Goal: Transaction & Acquisition: Purchase product/service

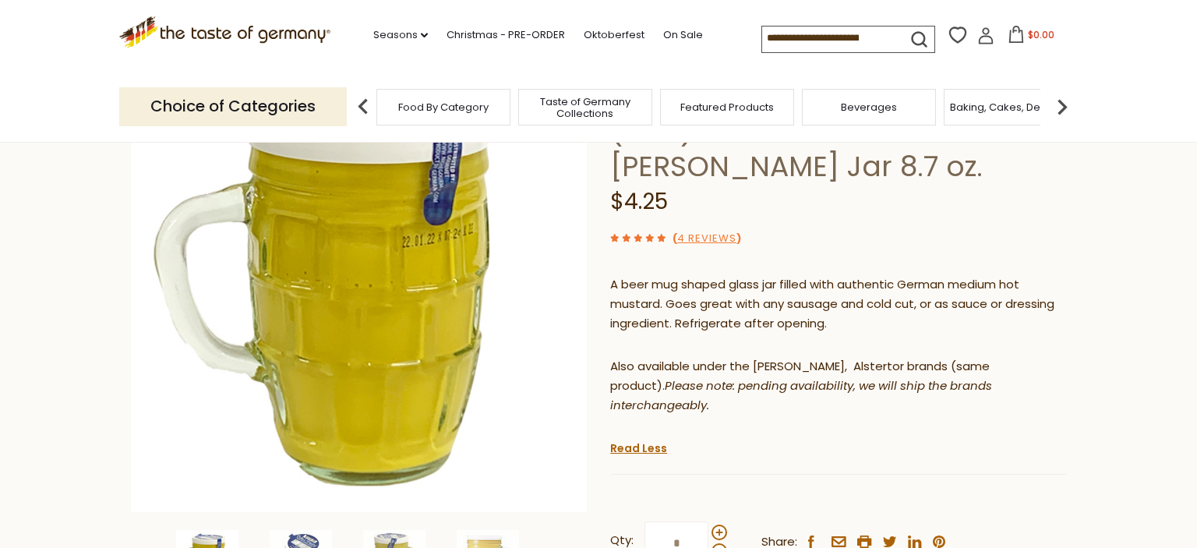
scroll to position [246, 0]
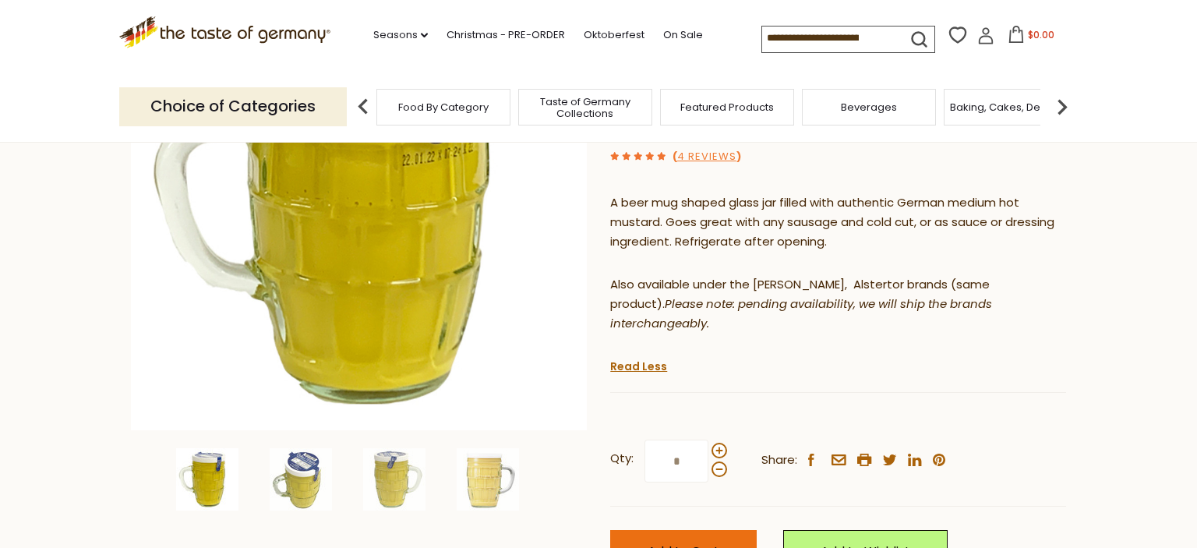
click at [692, 542] on span "Add to Cart" at bounding box center [683, 551] width 72 height 18
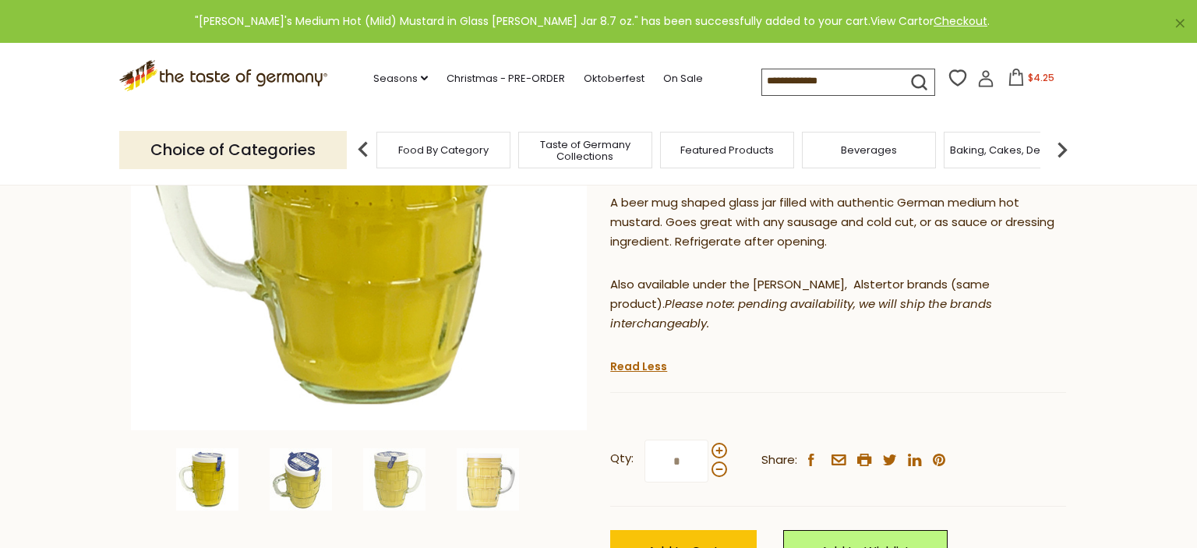
click at [870, 20] on link "View Cart" at bounding box center [896, 21] width 52 height 16
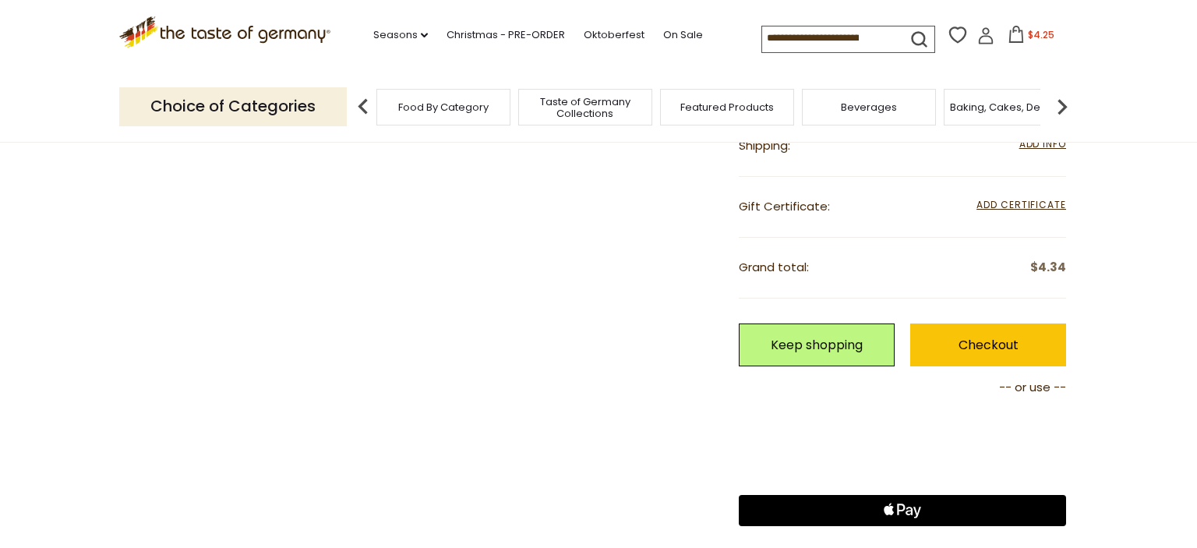
scroll to position [493, 0]
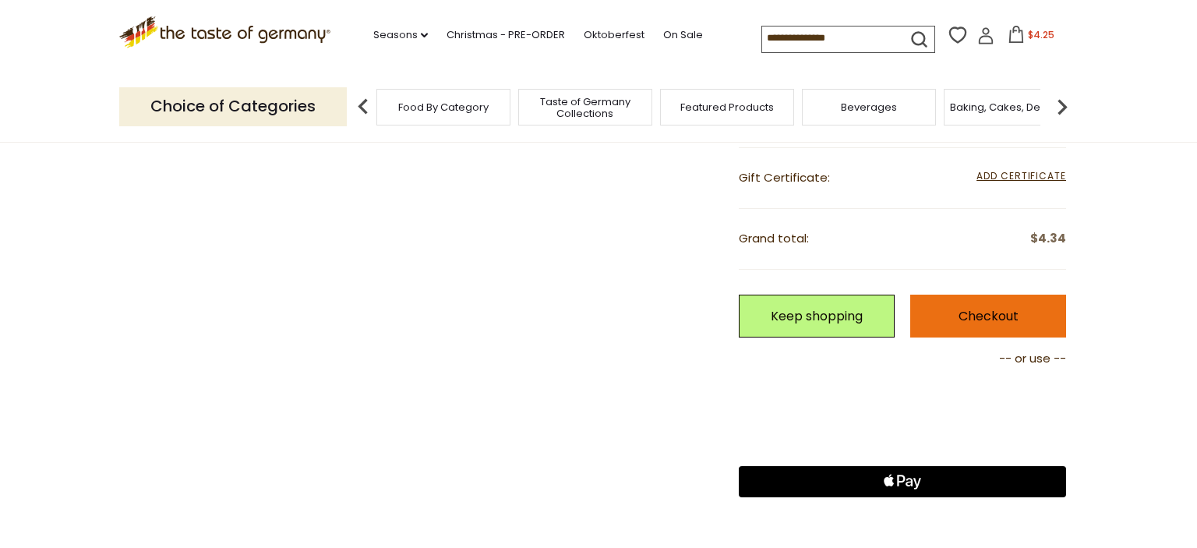
click at [943, 309] on link "Checkout" at bounding box center [988, 315] width 156 height 43
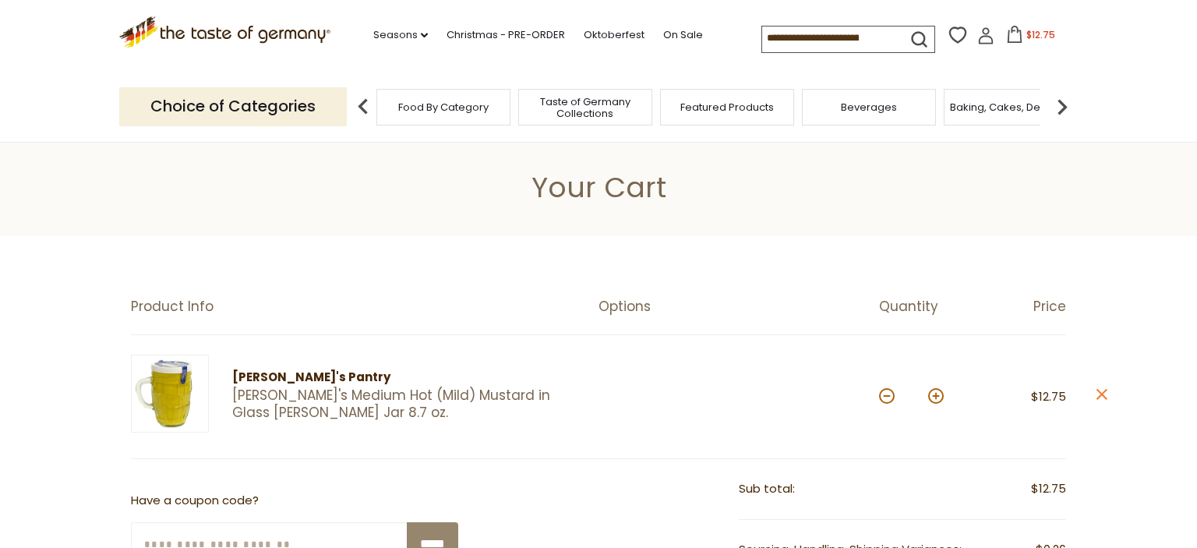
scroll to position [411, 0]
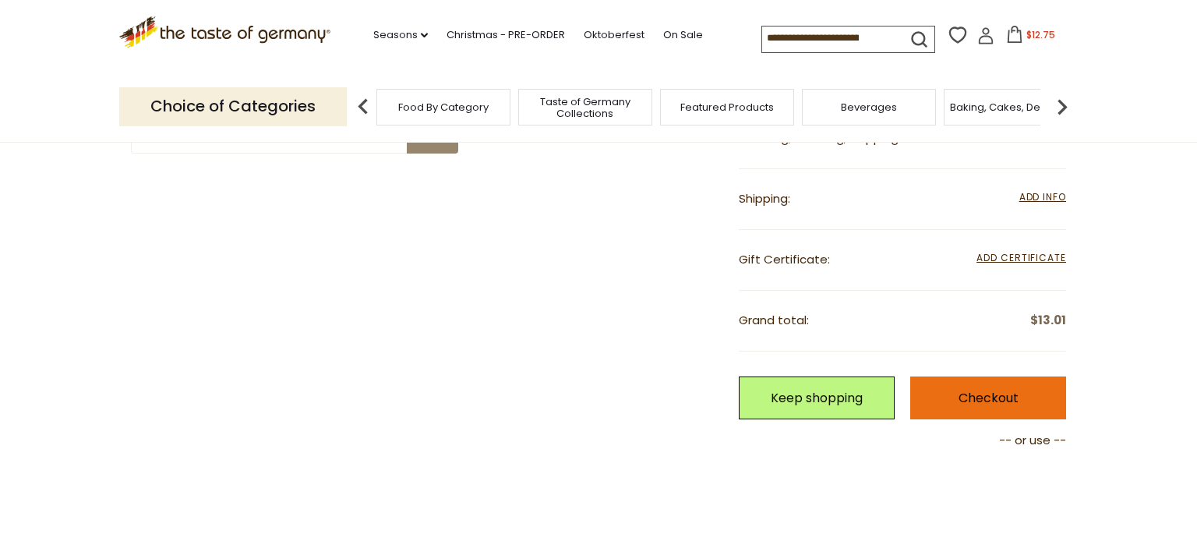
click at [1027, 402] on link "Checkout" at bounding box center [988, 397] width 156 height 43
